Goal: Find specific page/section: Find specific page/section

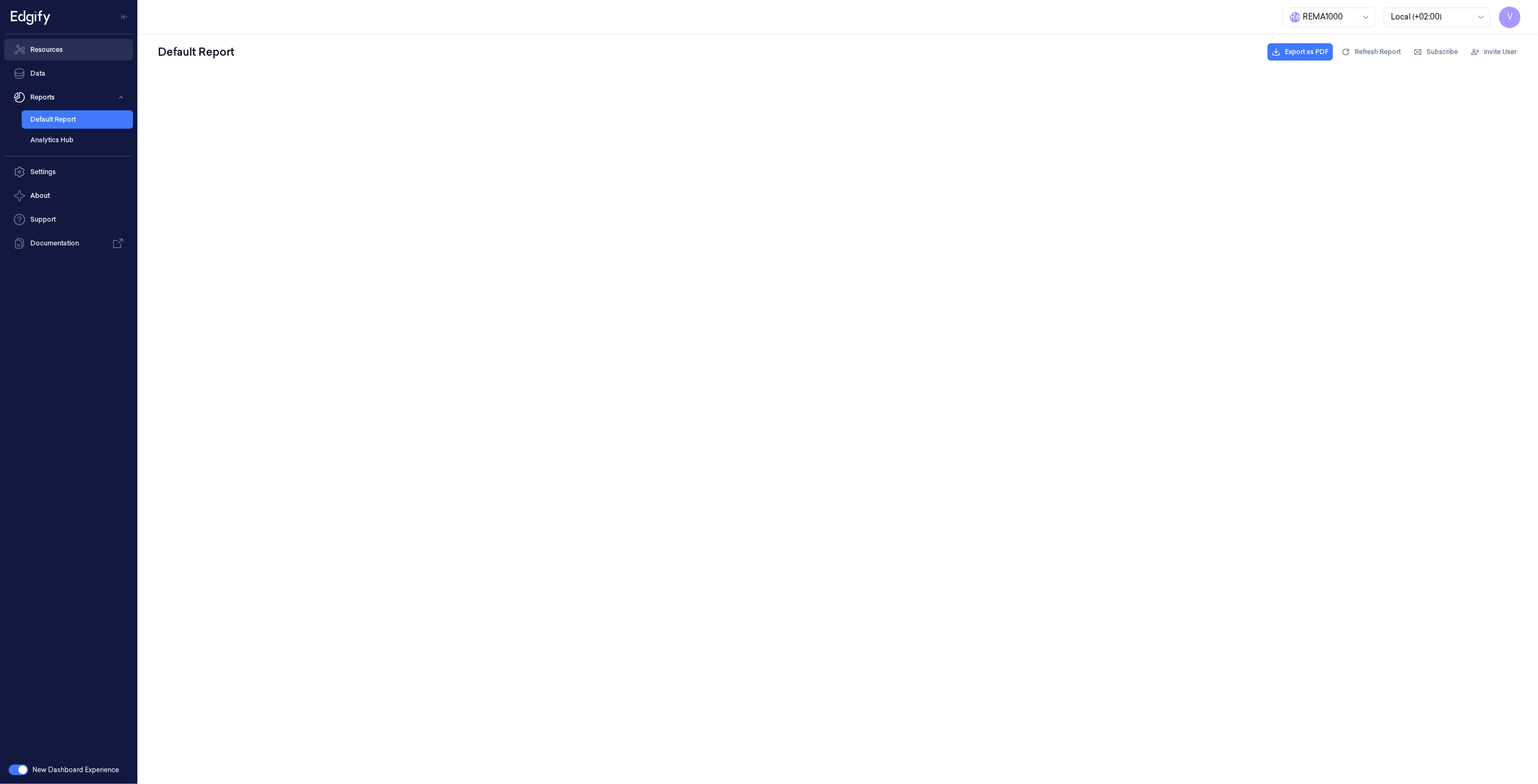
click at [59, 53] on link "Resources" at bounding box center [69, 50] width 129 height 22
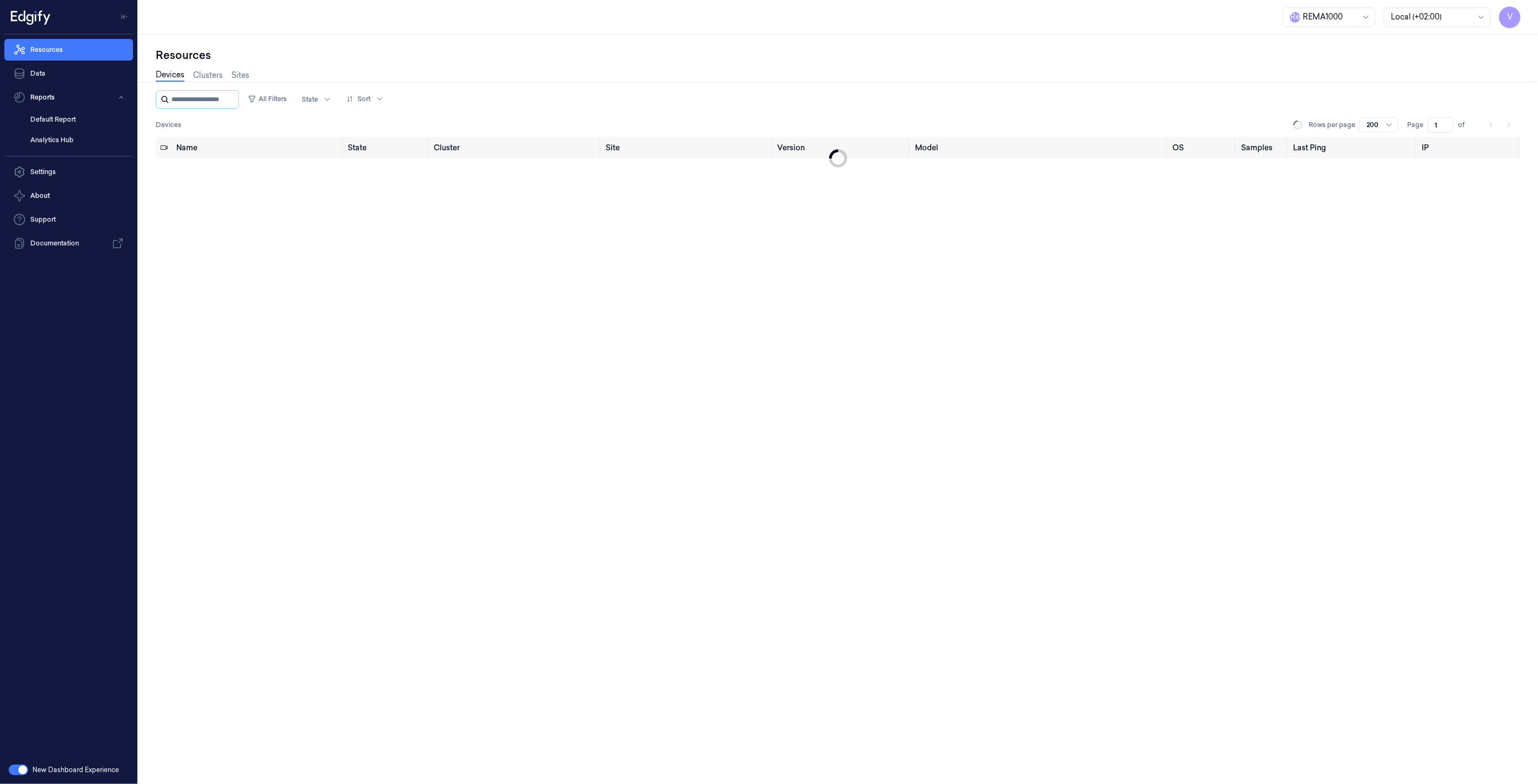
click at [194, 98] on input "string" at bounding box center [204, 99] width 65 height 17
type input "****"
click at [364, 171] on div "ready" at bounding box center [371, 171] width 41 height 17
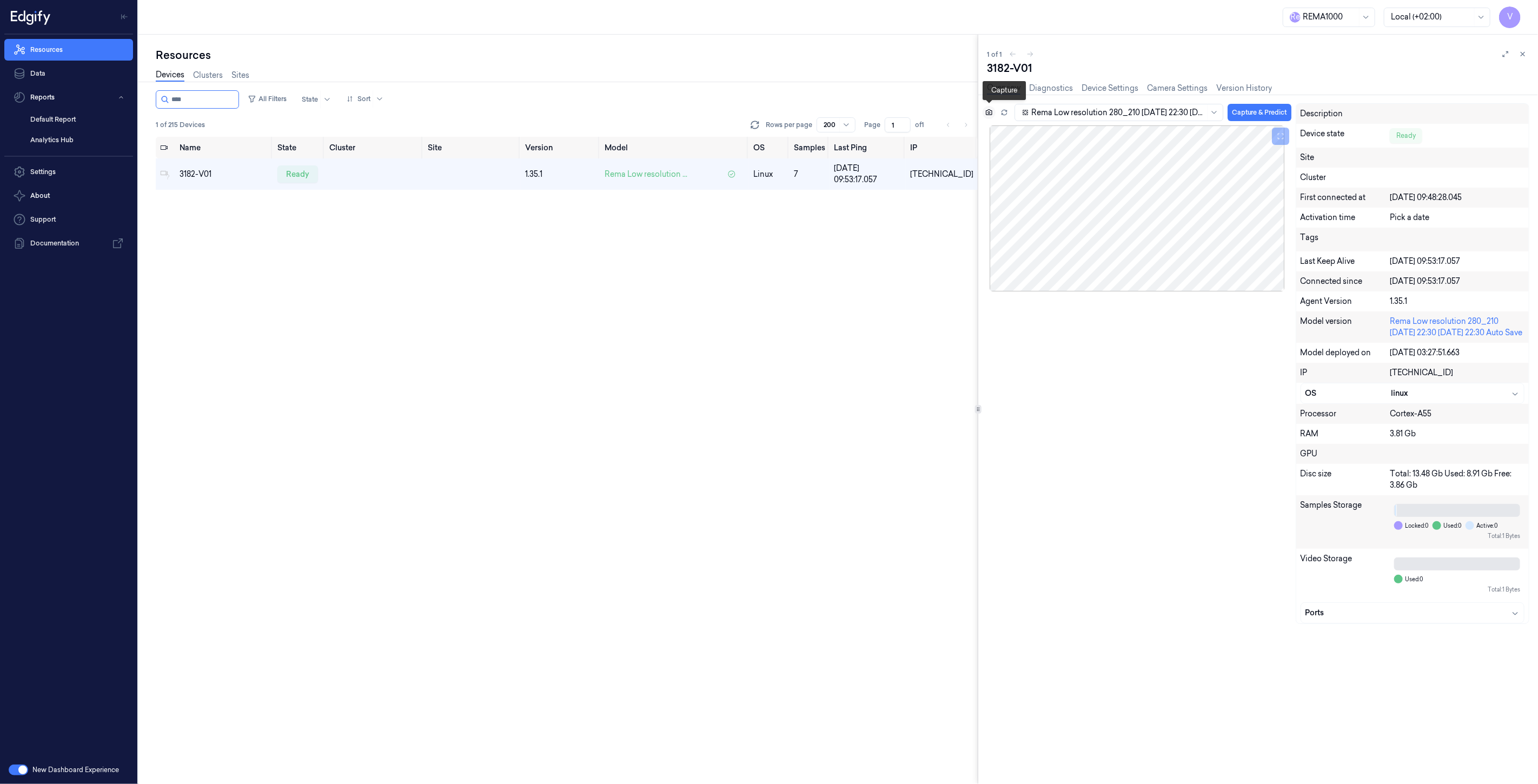
click at [988, 110] on icon at bounding box center [989, 113] width 8 height 8
click at [1523, 52] on icon at bounding box center [1523, 54] width 8 height 8
